Goal: Task Accomplishment & Management: Use online tool/utility

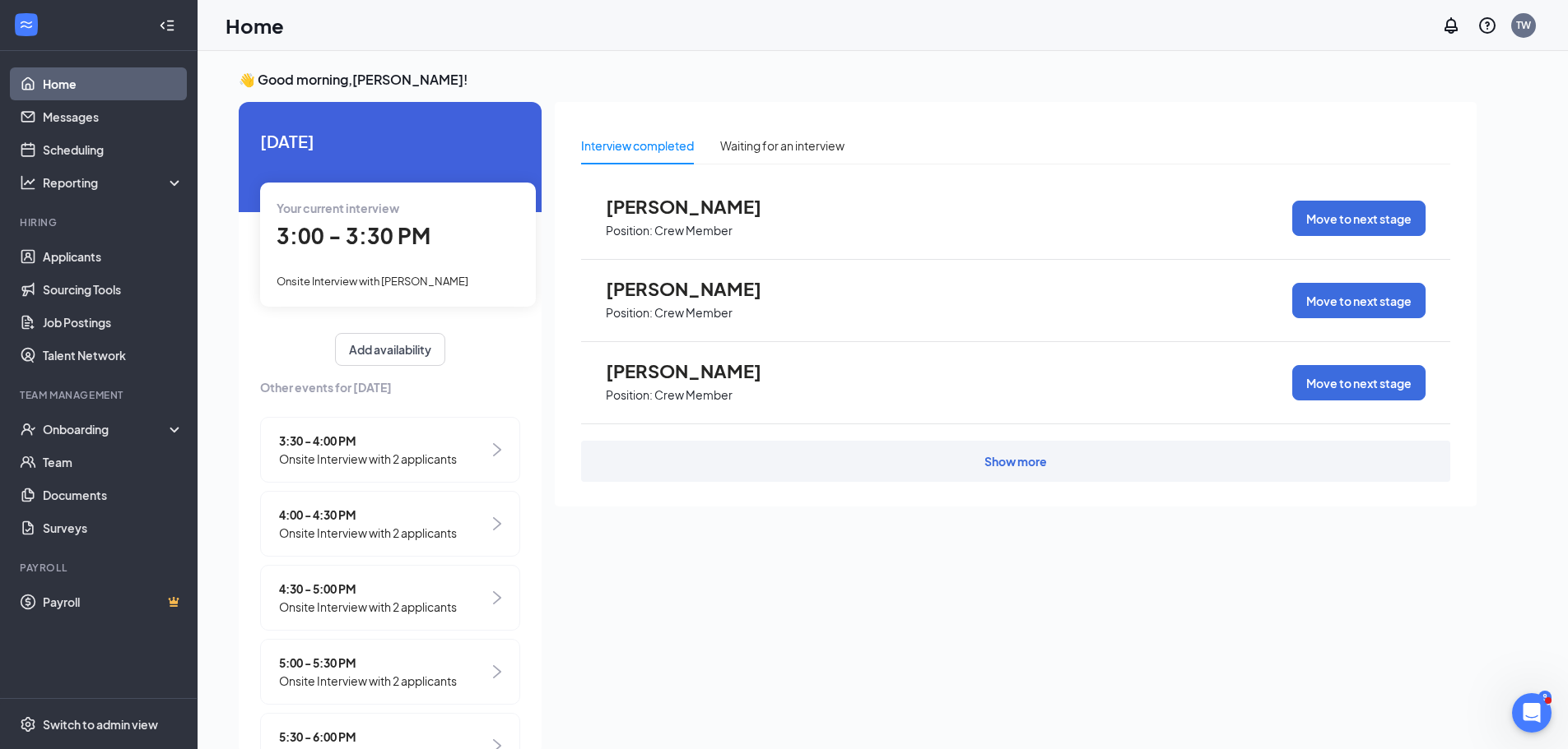
click at [411, 283] on span "Onsite Interview with Arkadia Eggleston" at bounding box center [373, 281] width 192 height 13
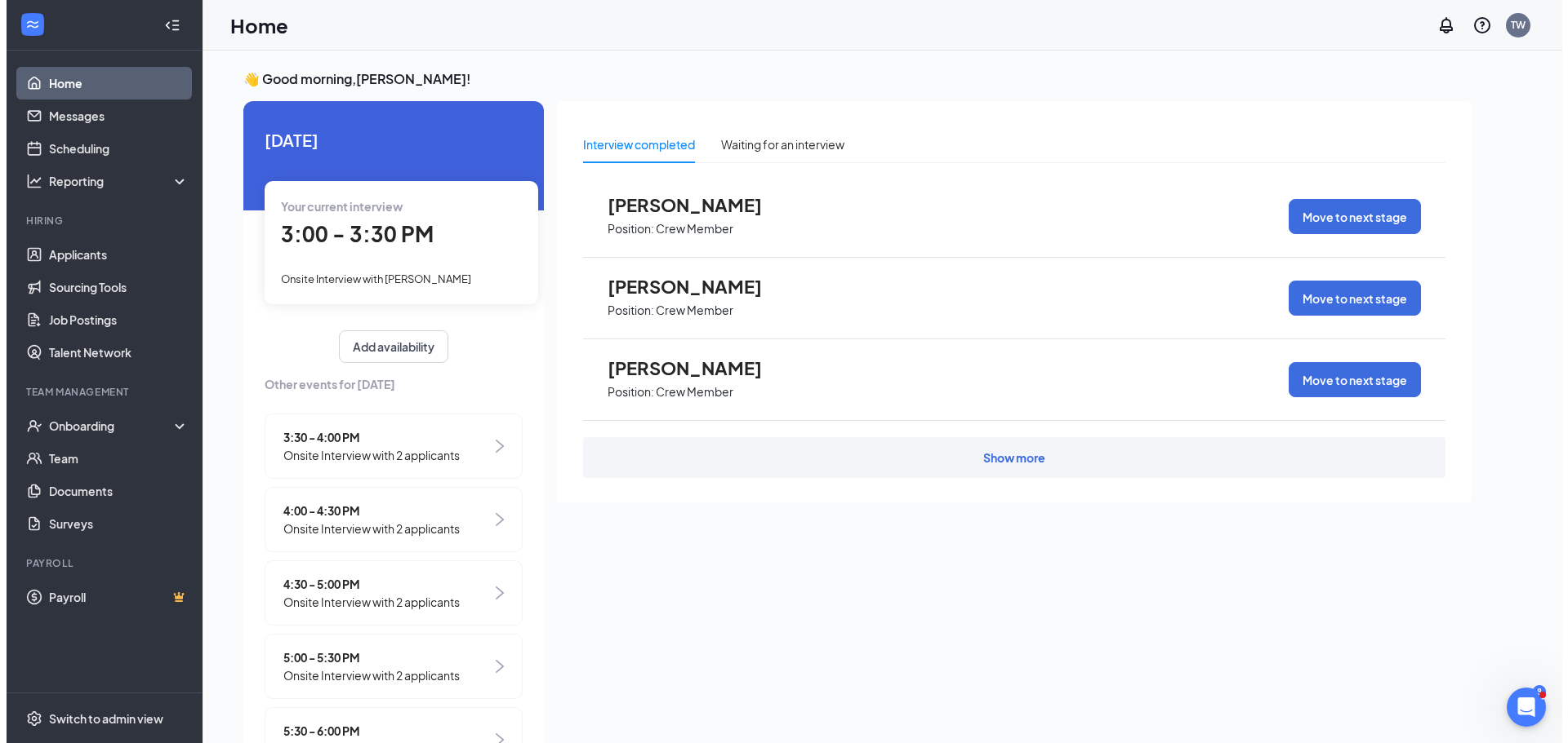
scroll to position [7, 0]
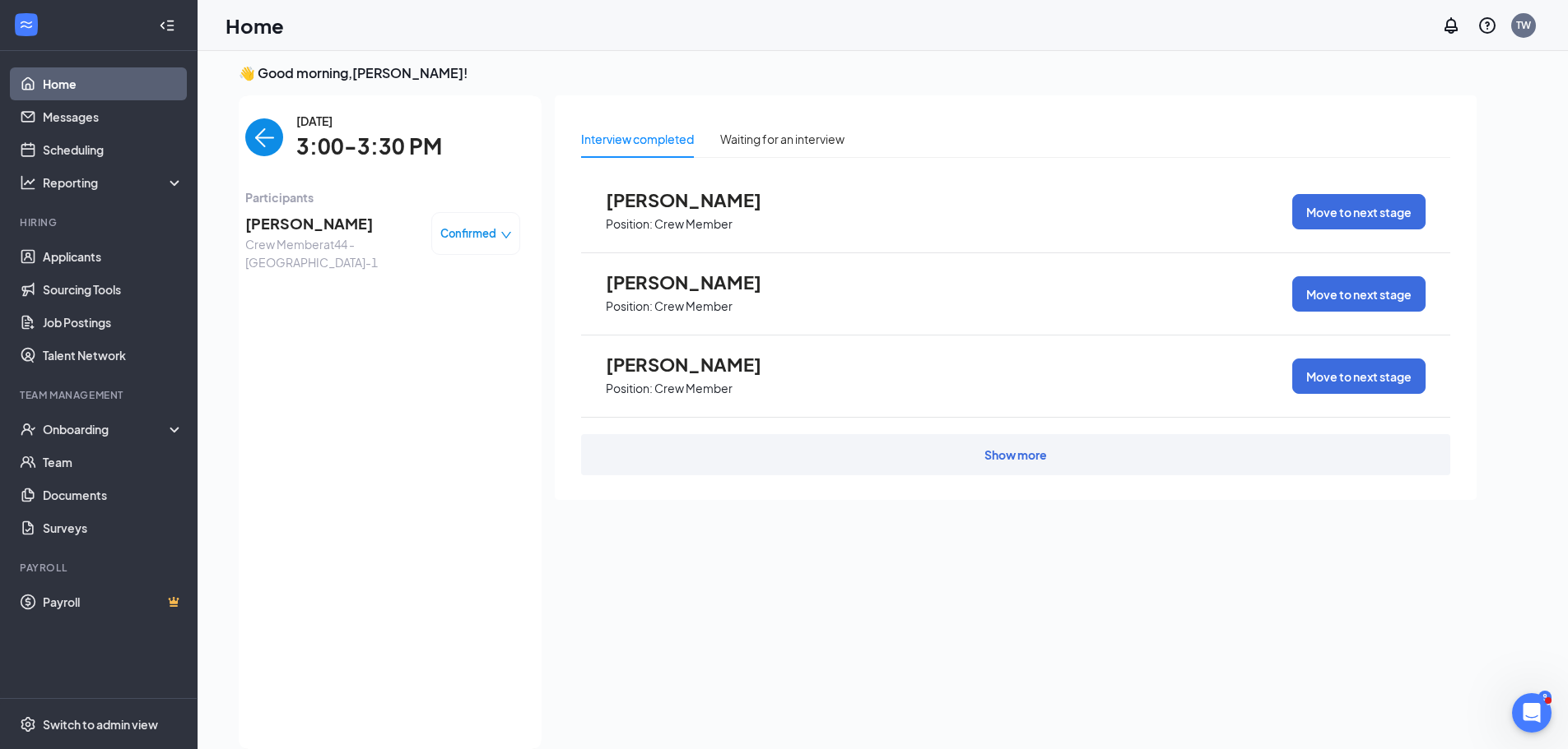
click at [283, 229] on span "[PERSON_NAME]" at bounding box center [331, 224] width 173 height 23
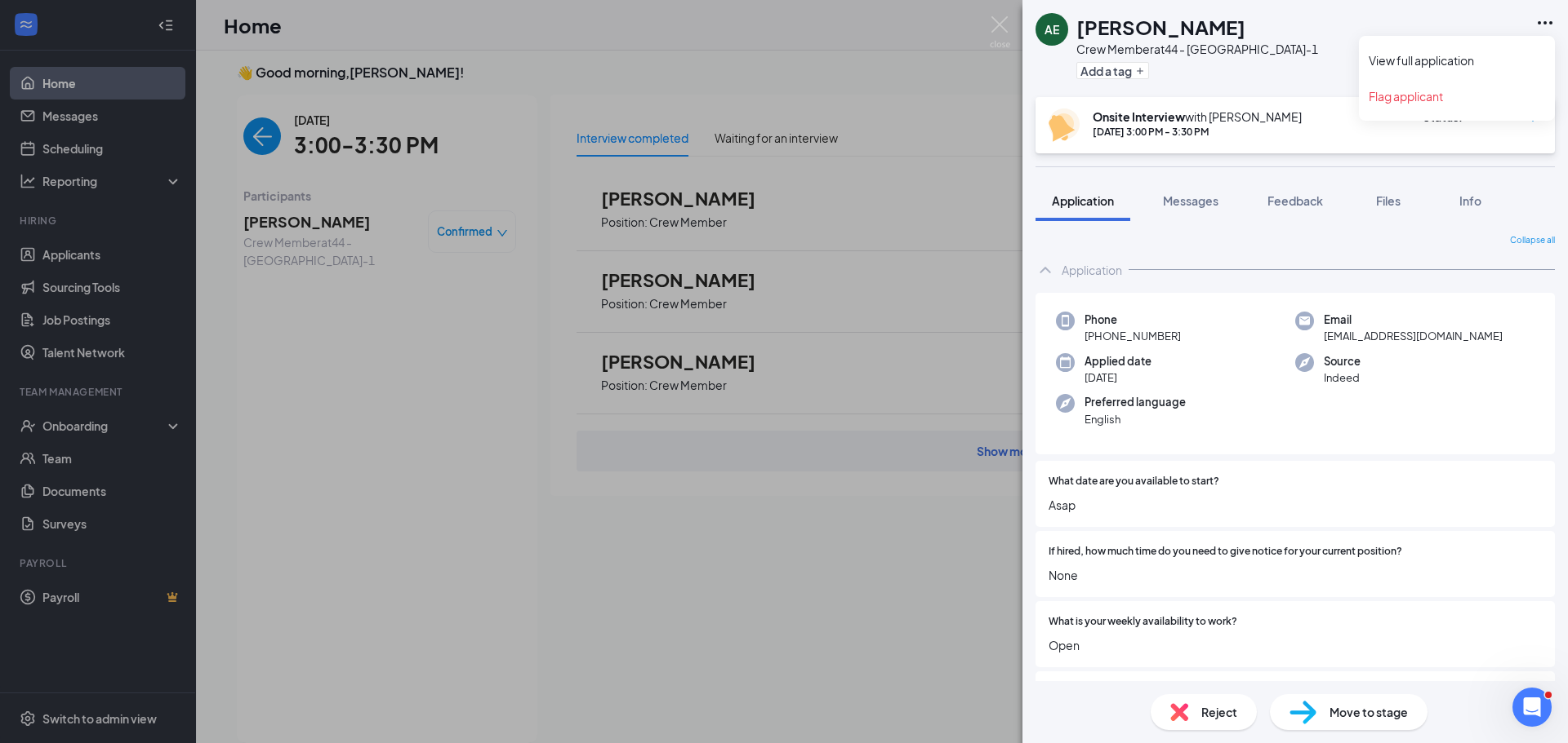
click at [1546, 21] on icon "Ellipses" at bounding box center [1545, 23] width 20 height 20
click at [1421, 57] on link "View full application" at bounding box center [1456, 60] width 176 height 16
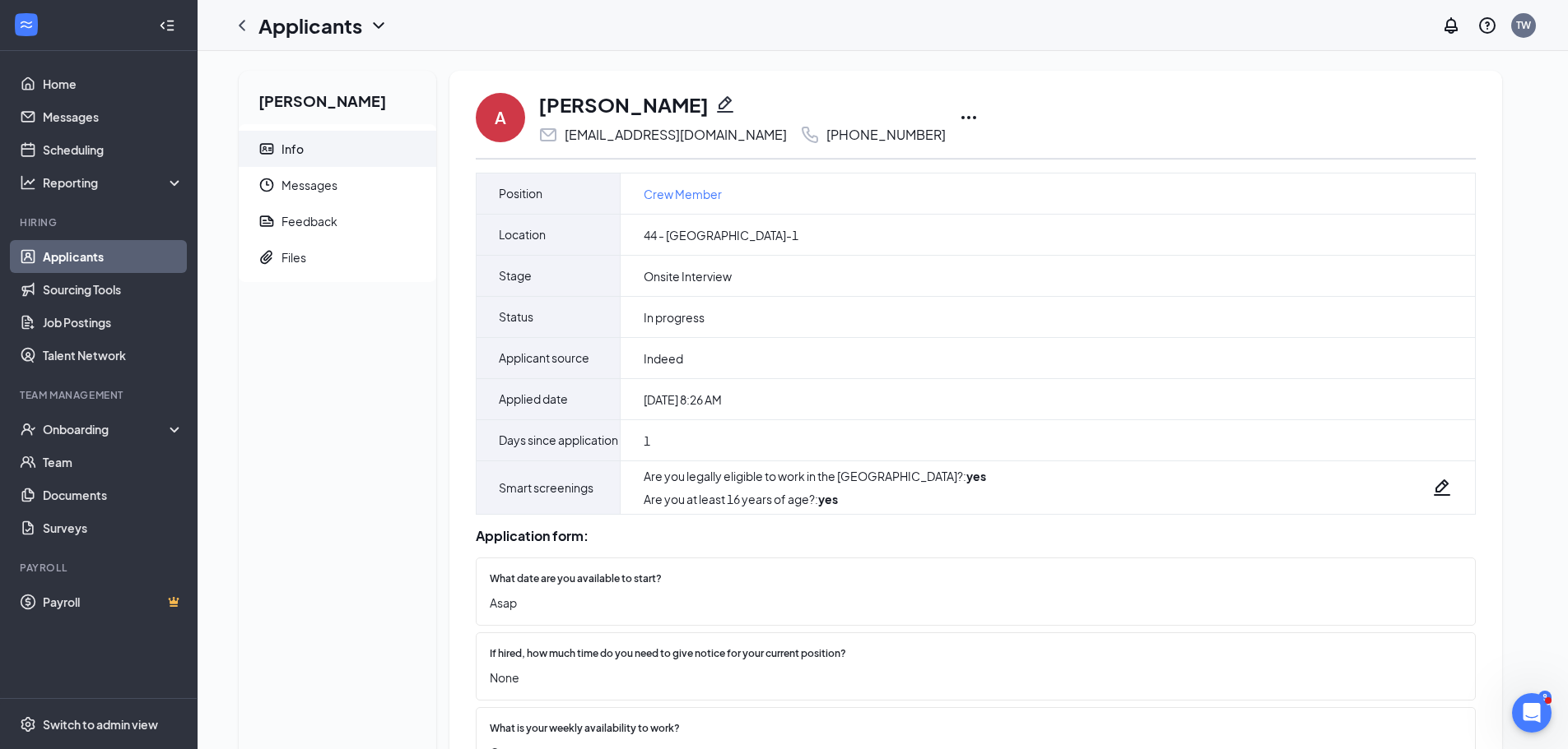
click at [959, 112] on icon "Ellipses" at bounding box center [968, 117] width 20 height 20
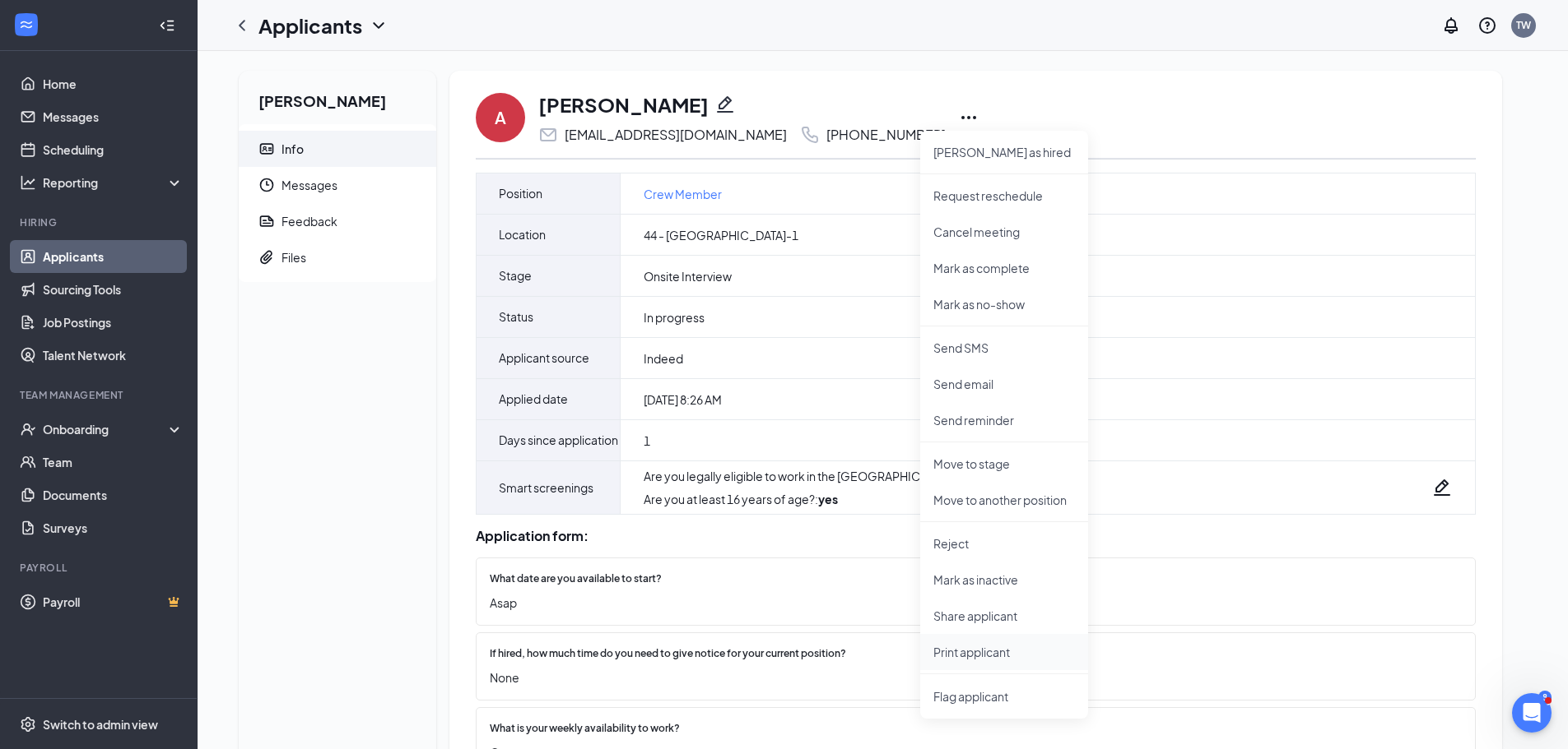
click at [953, 650] on li "Print applicant" at bounding box center [1004, 653] width 168 height 36
